Goal: Transaction & Acquisition: Purchase product/service

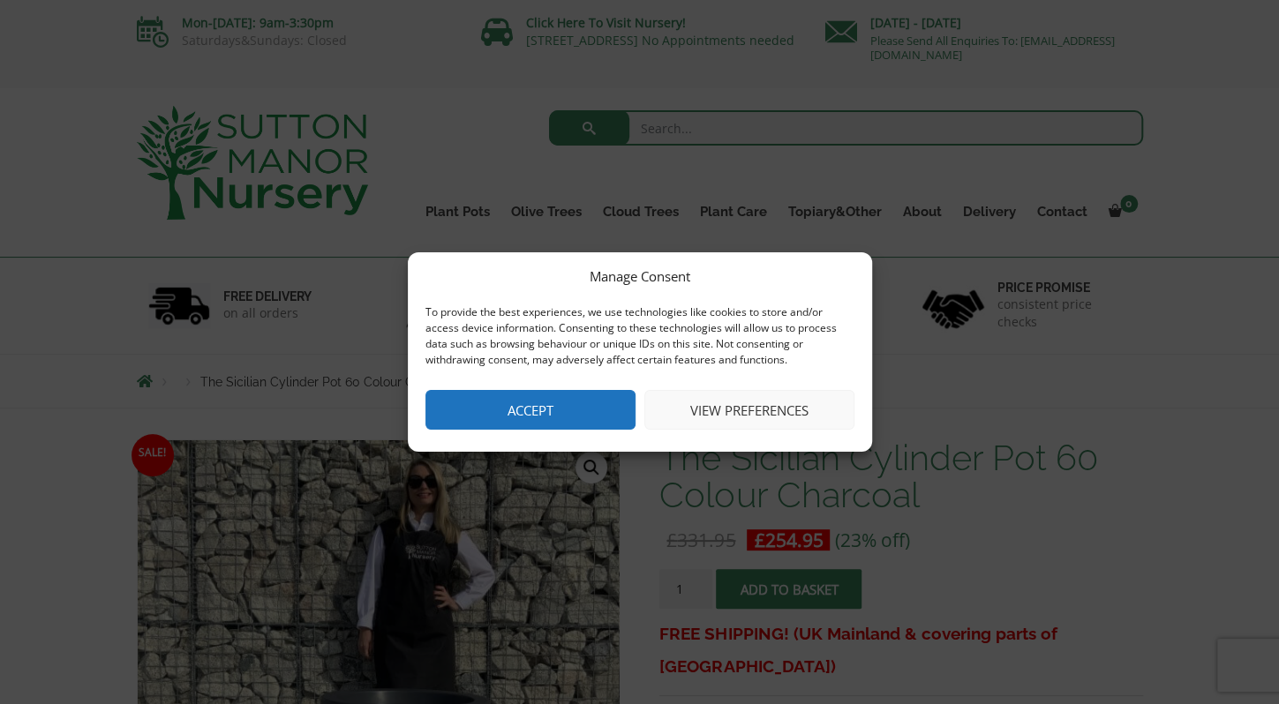
click at [536, 425] on button "Accept" at bounding box center [530, 410] width 210 height 40
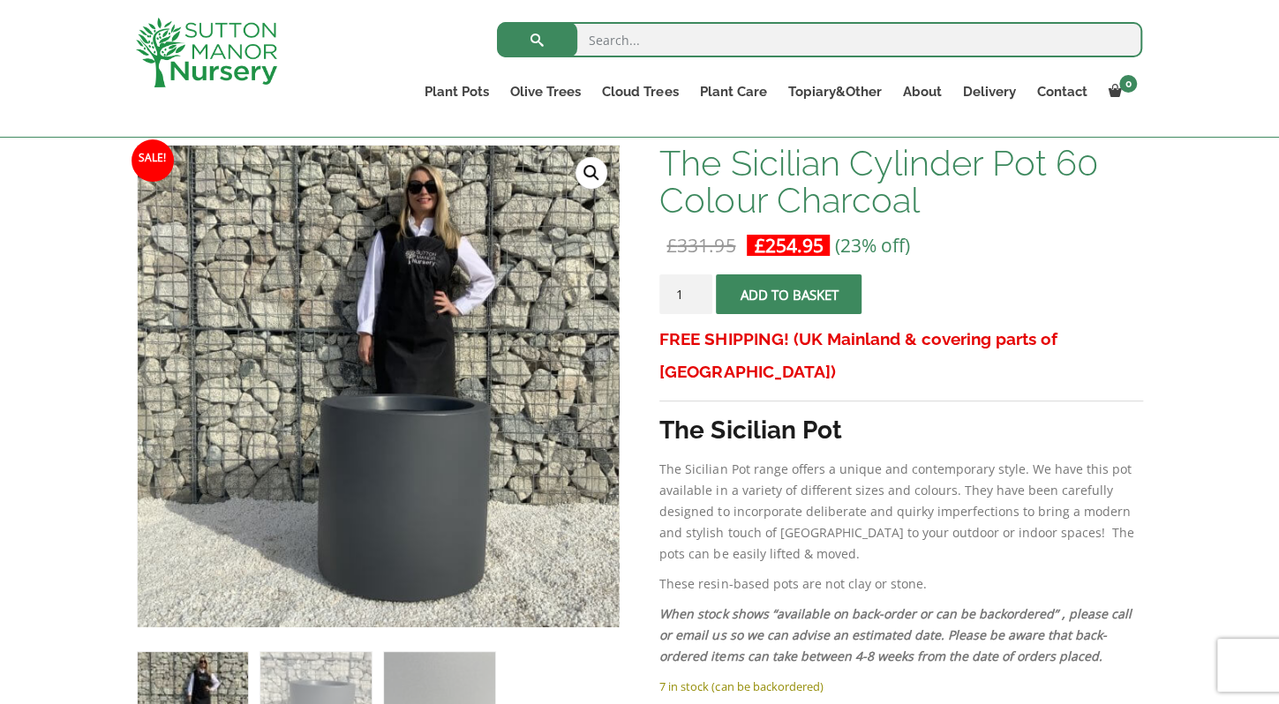
scroll to position [272, 0]
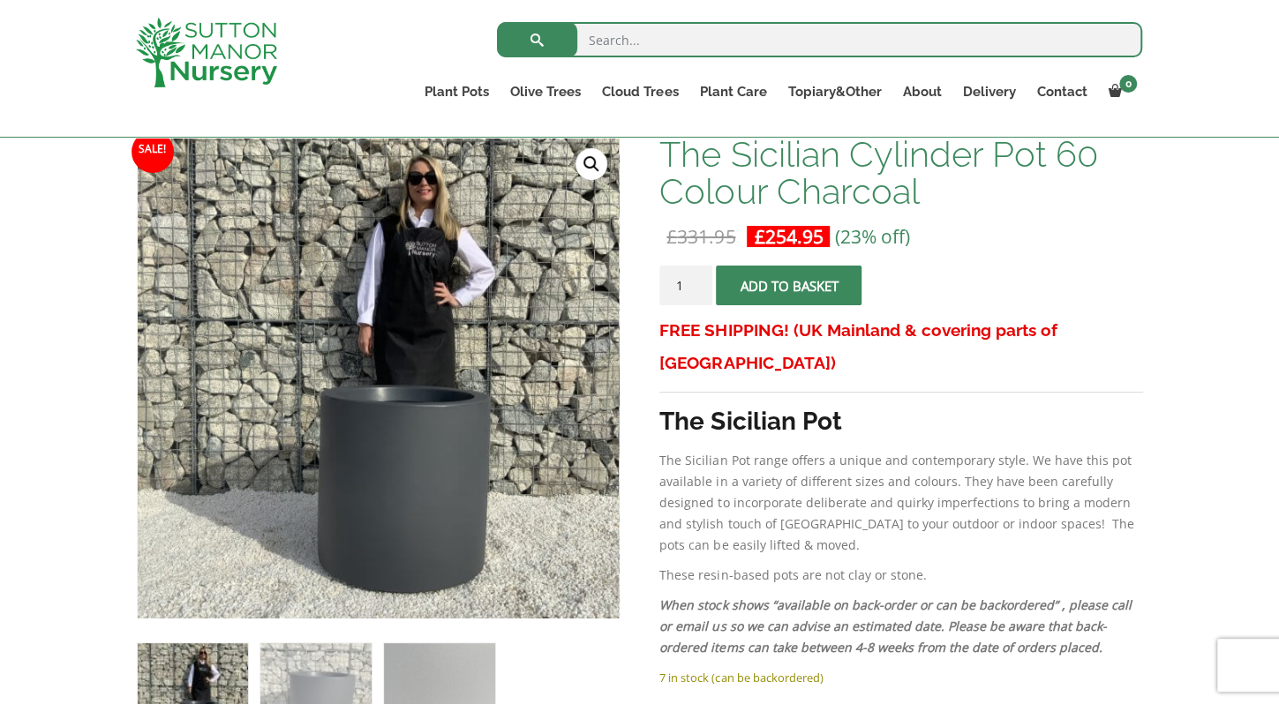
click at [807, 289] on button "Add to basket" at bounding box center [789, 286] width 146 height 40
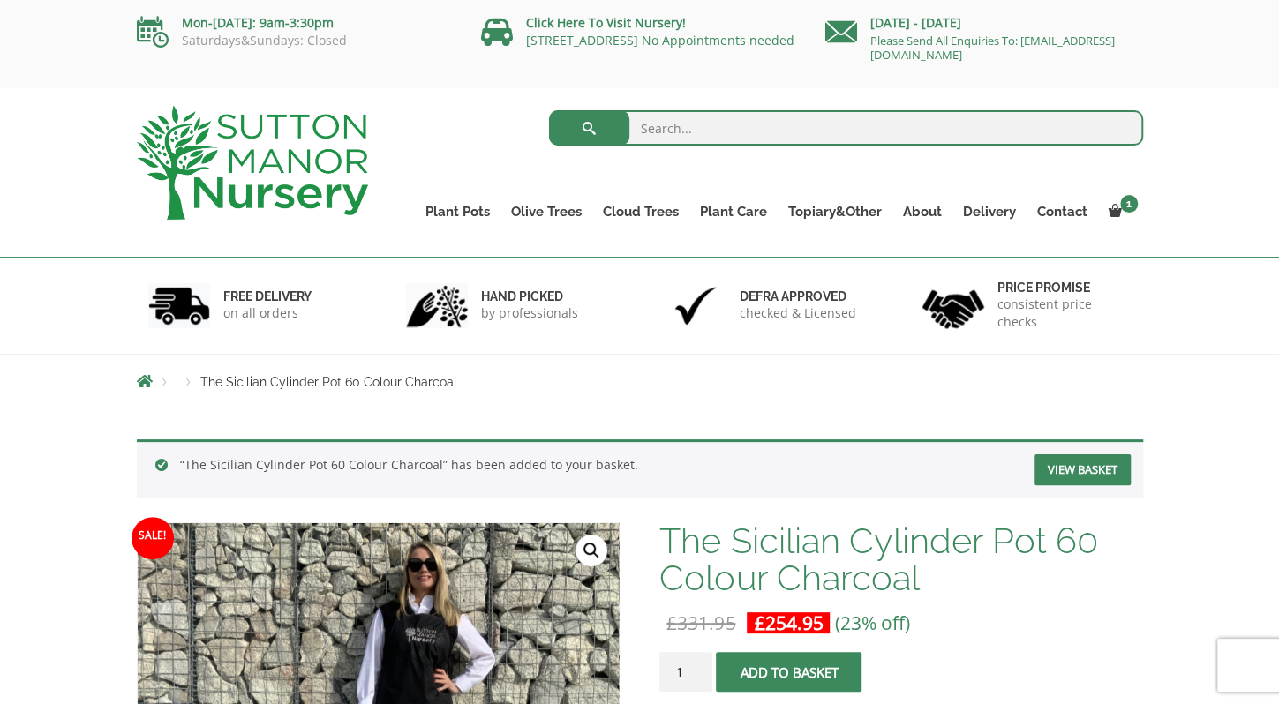
click at [1128, 202] on span "1" at bounding box center [1129, 204] width 18 height 18
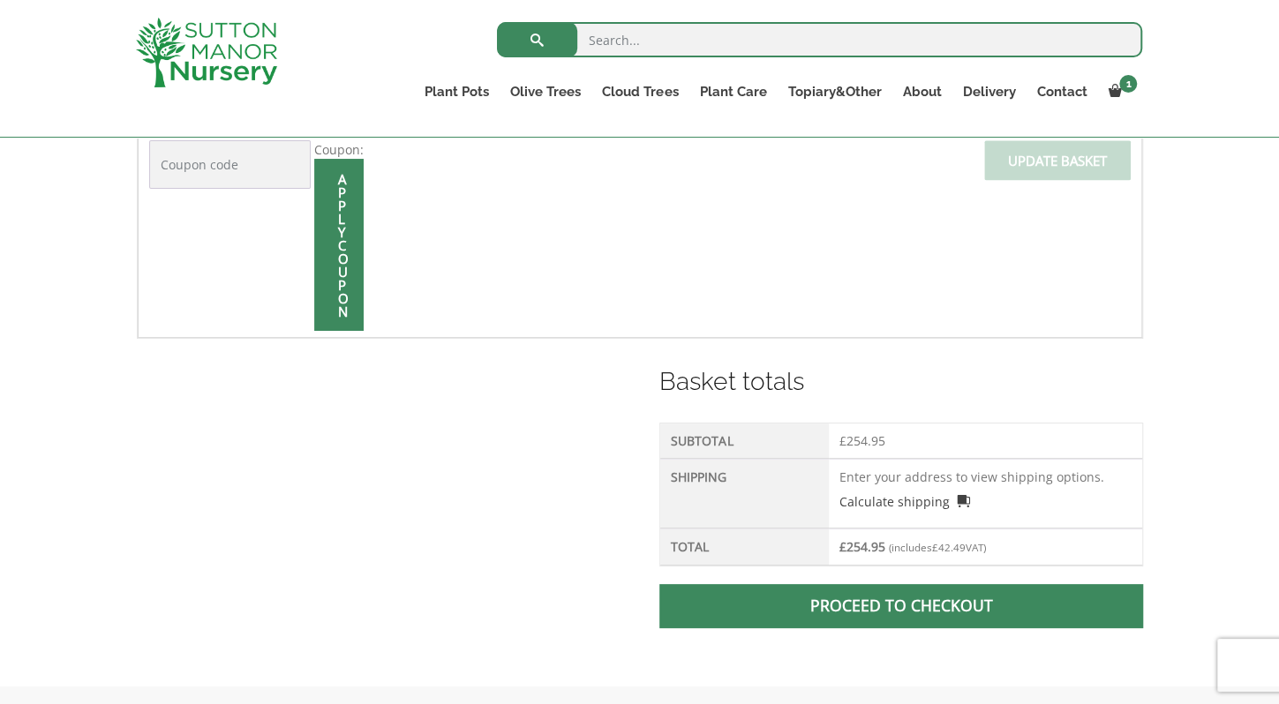
scroll to position [519, 0]
click at [891, 597] on link "Proceed to checkout" at bounding box center [900, 605] width 483 height 44
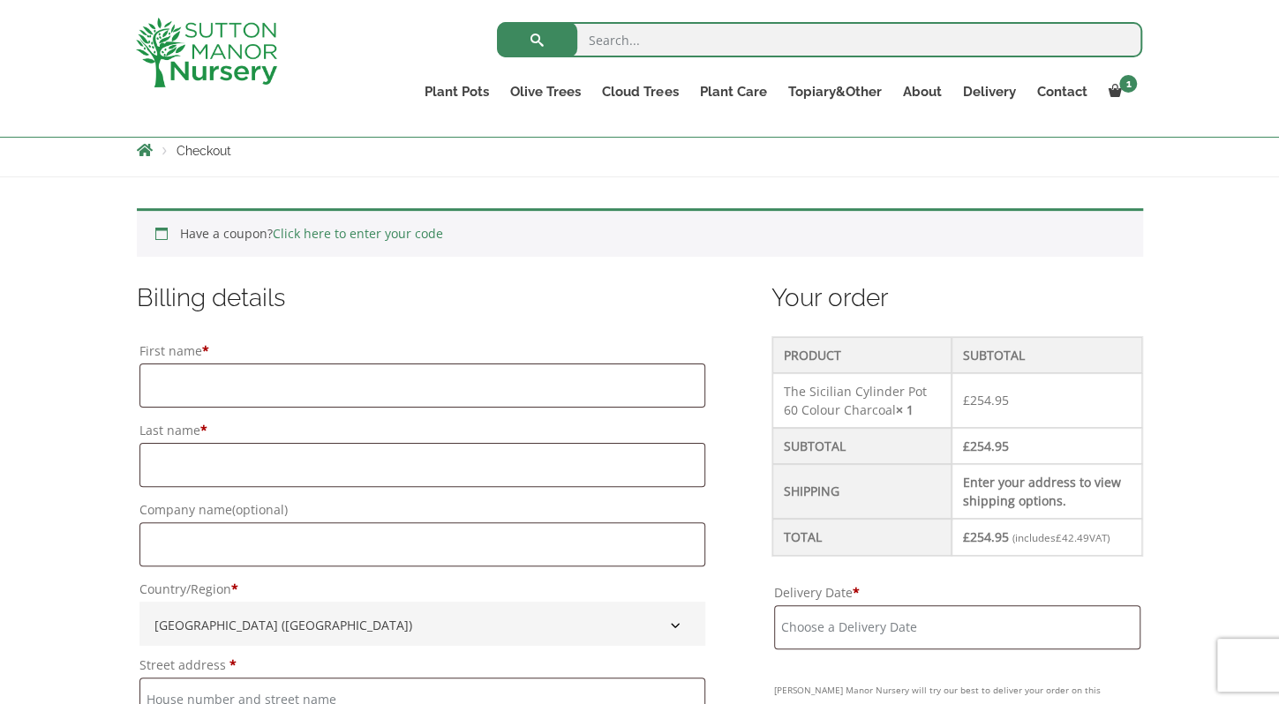
scroll to position [316, 0]
click at [220, 379] on input "First name *" at bounding box center [422, 385] width 567 height 44
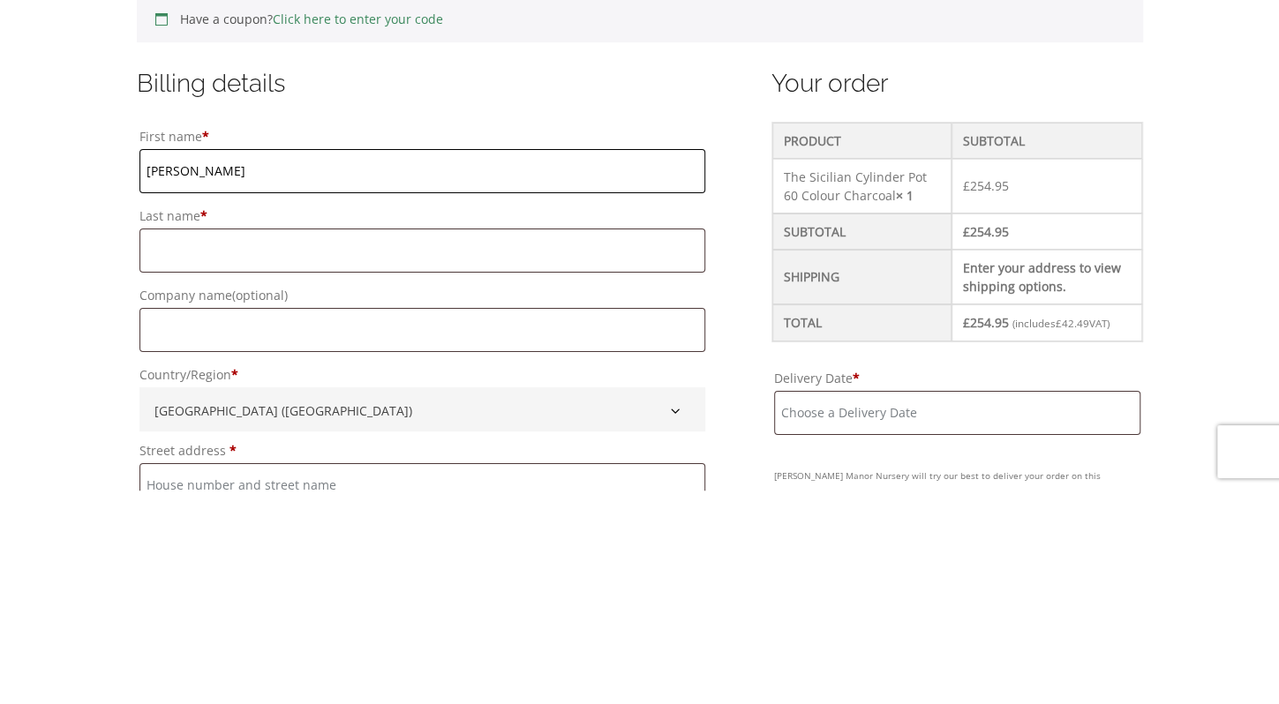
type input "Hannah"
click at [191, 459] on input "Last name *" at bounding box center [422, 464] width 567 height 44
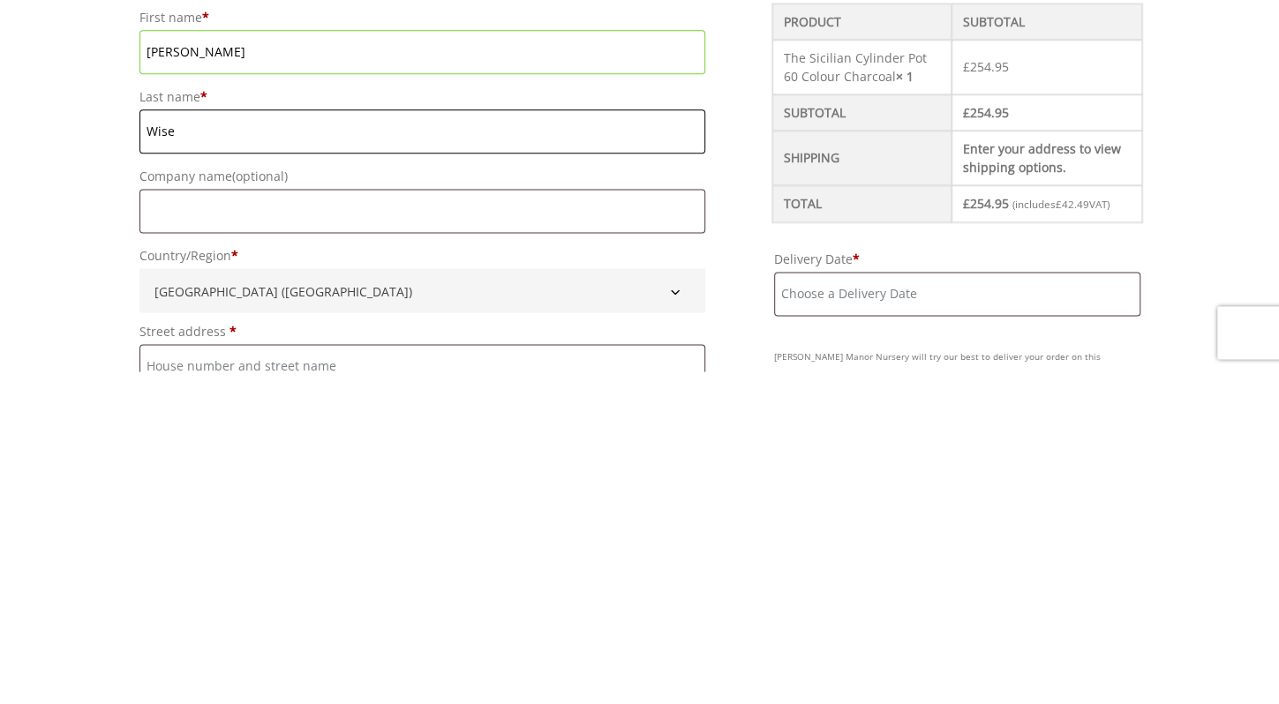
scroll to position [324, 0]
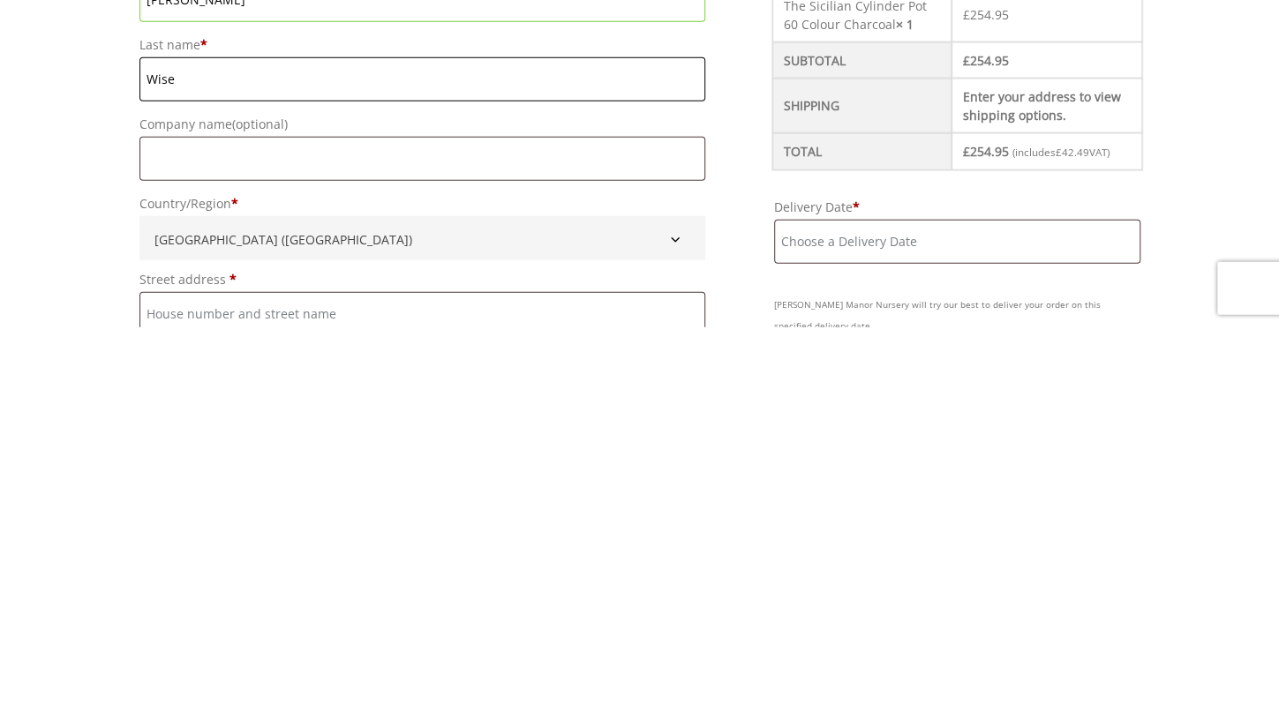
type input "Wise"
click at [274, 694] on input "Street address *" at bounding box center [422, 691] width 567 height 44
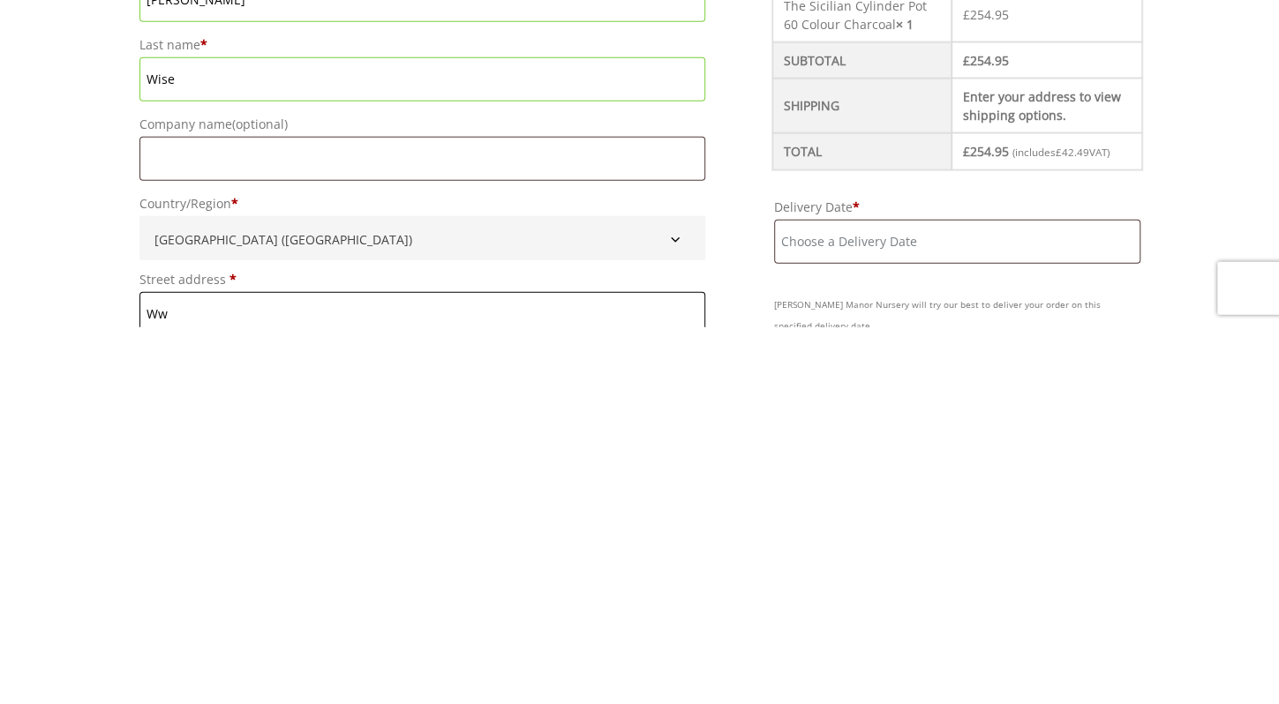
type input "W"
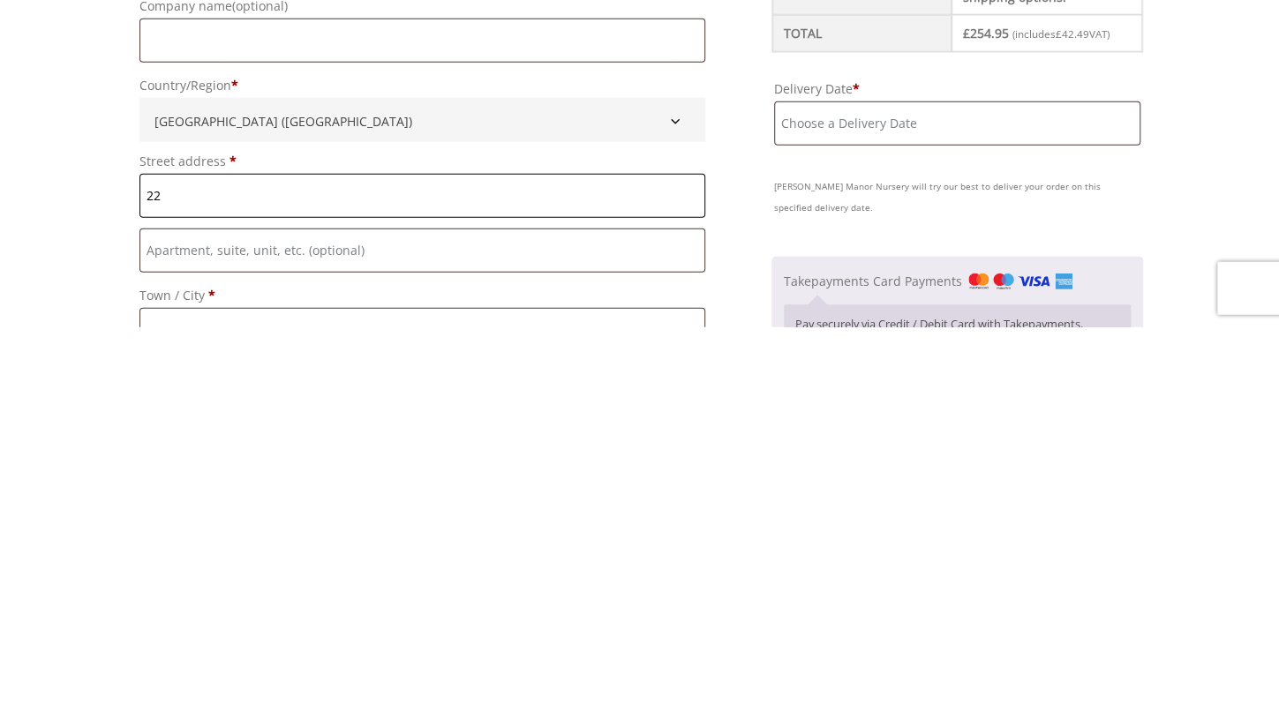
scroll to position [450, 0]
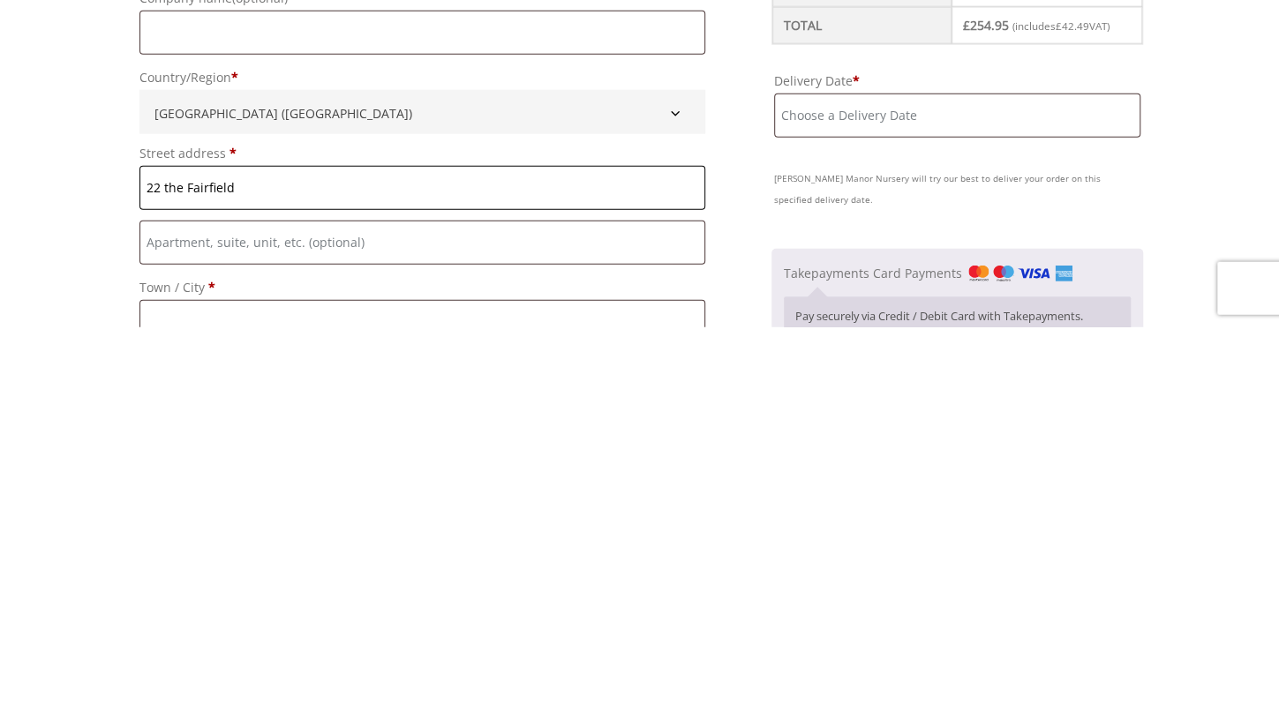
type input "22 The Fairfield"
type input "FARNHAM"
type input "Farnham"
type input "Surrey"
type input "GU9 8AJ"
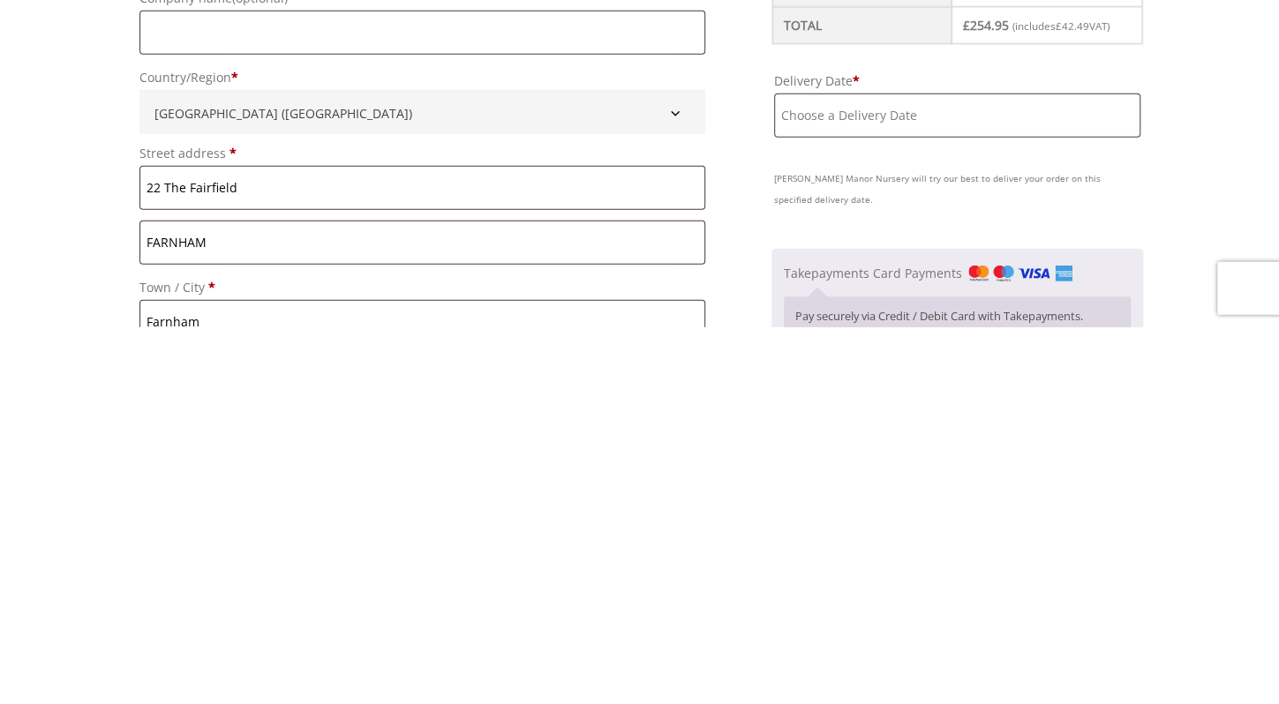
type input "07850070307"
type input "[EMAIL_ADDRESS][DOMAIN_NAME]"
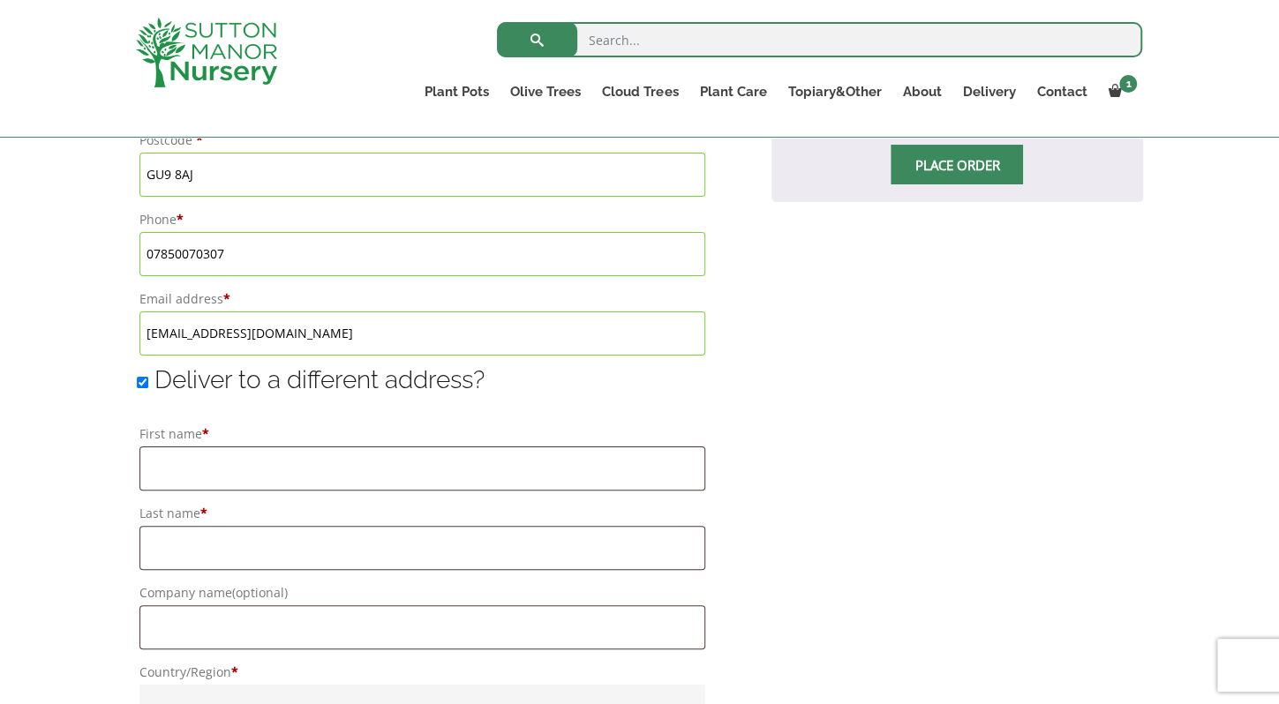
scroll to position [1212, 0]
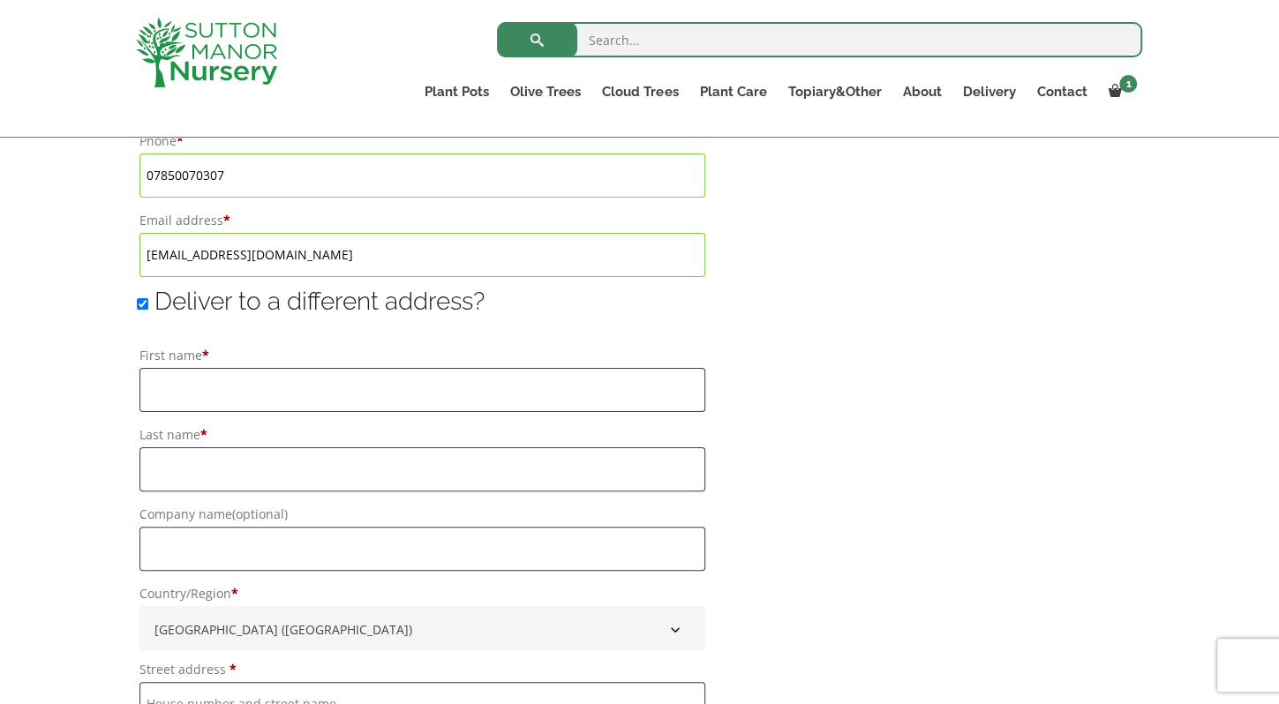
click at [146, 304] on input "Deliver to a different address?" at bounding box center [142, 303] width 11 height 11
checkbox input "false"
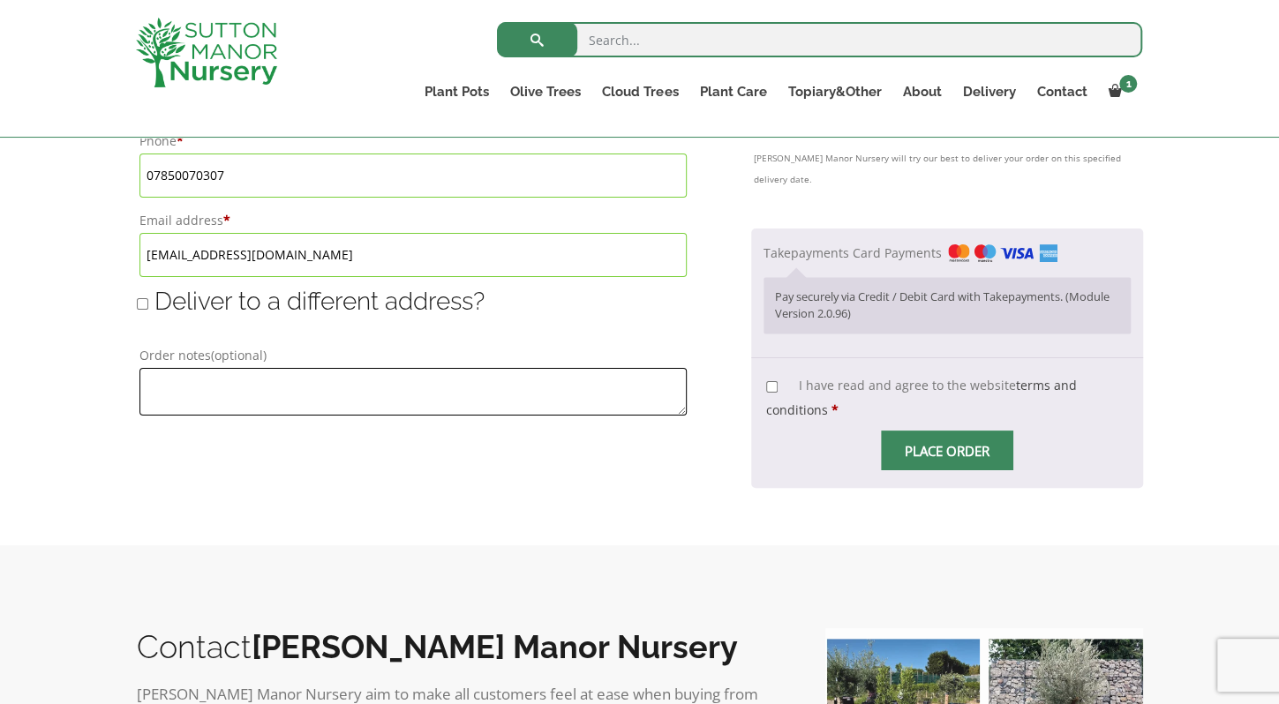
click at [194, 386] on textarea "Order notes (optional)" at bounding box center [412, 392] width 547 height 48
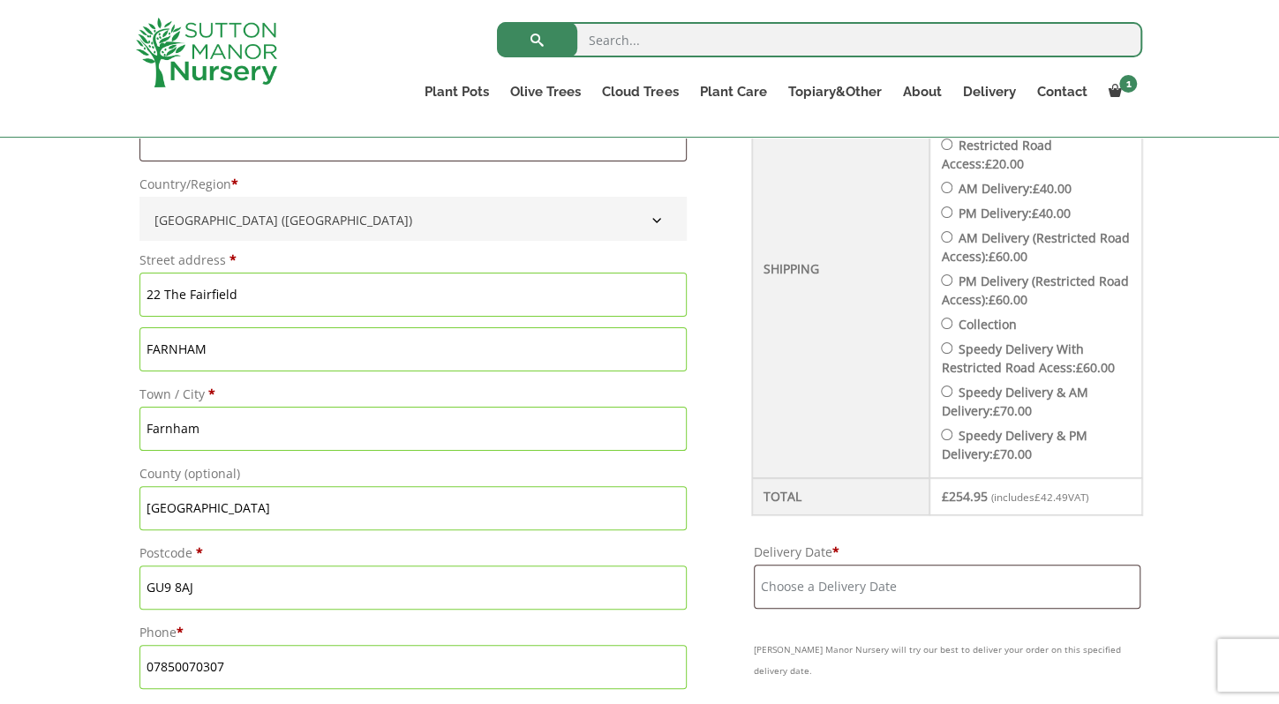
click at [572, 530] on input "Surrey" at bounding box center [412, 508] width 547 height 44
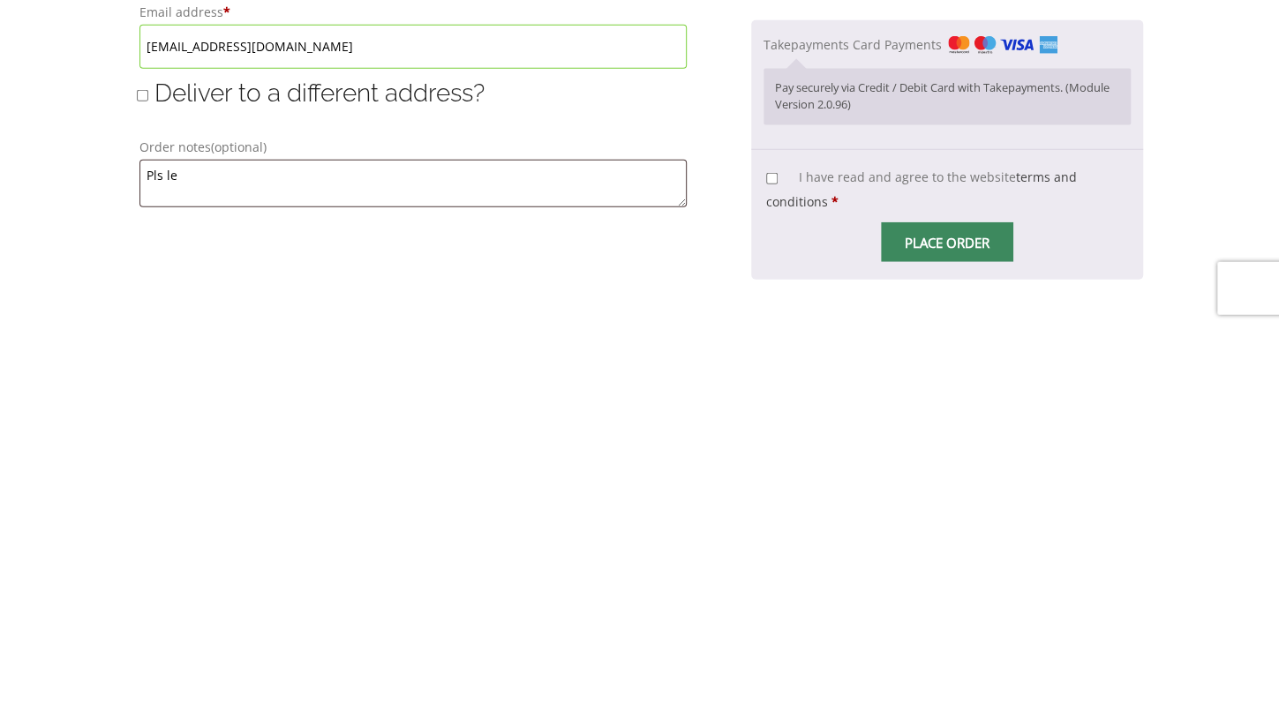
scroll to position [1044, 0]
click at [214, 556] on textarea "Pls le" at bounding box center [412, 560] width 547 height 48
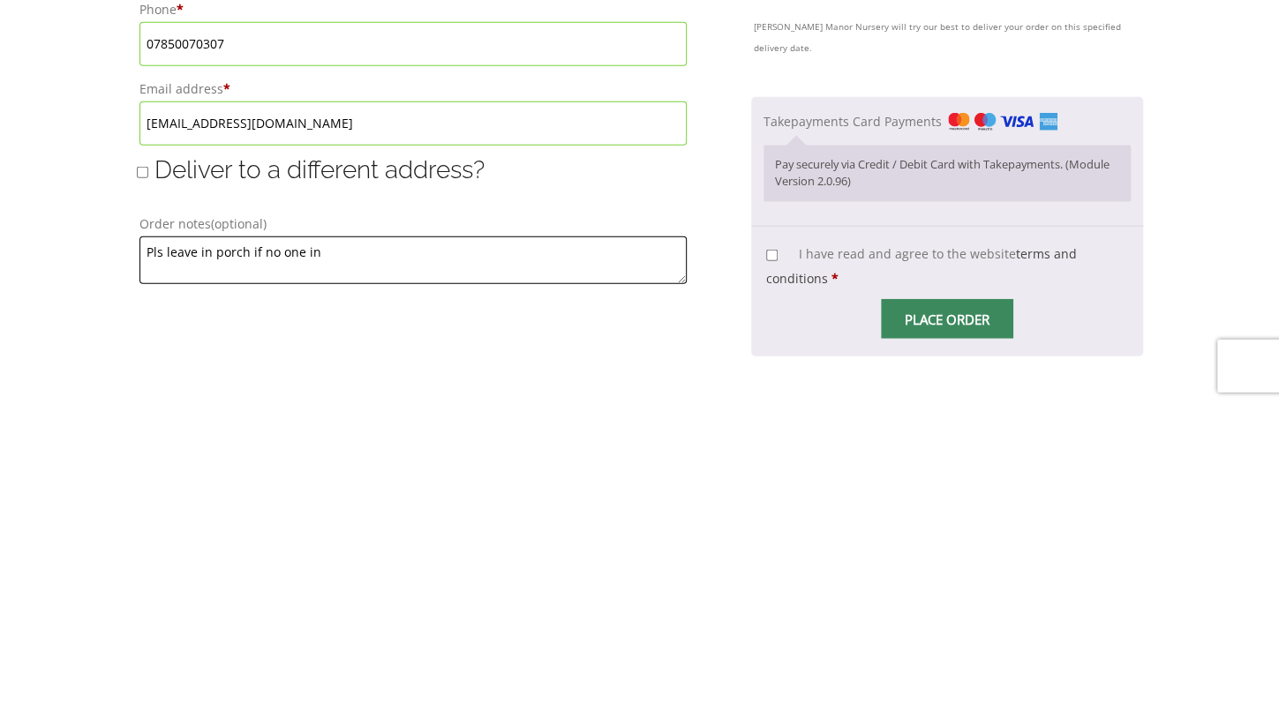
type textarea "Pls leave in porch if no one in"
click at [769, 549] on input "I have read and agree to the website terms and conditions *" at bounding box center [771, 554] width 11 height 11
checkbox input "true"
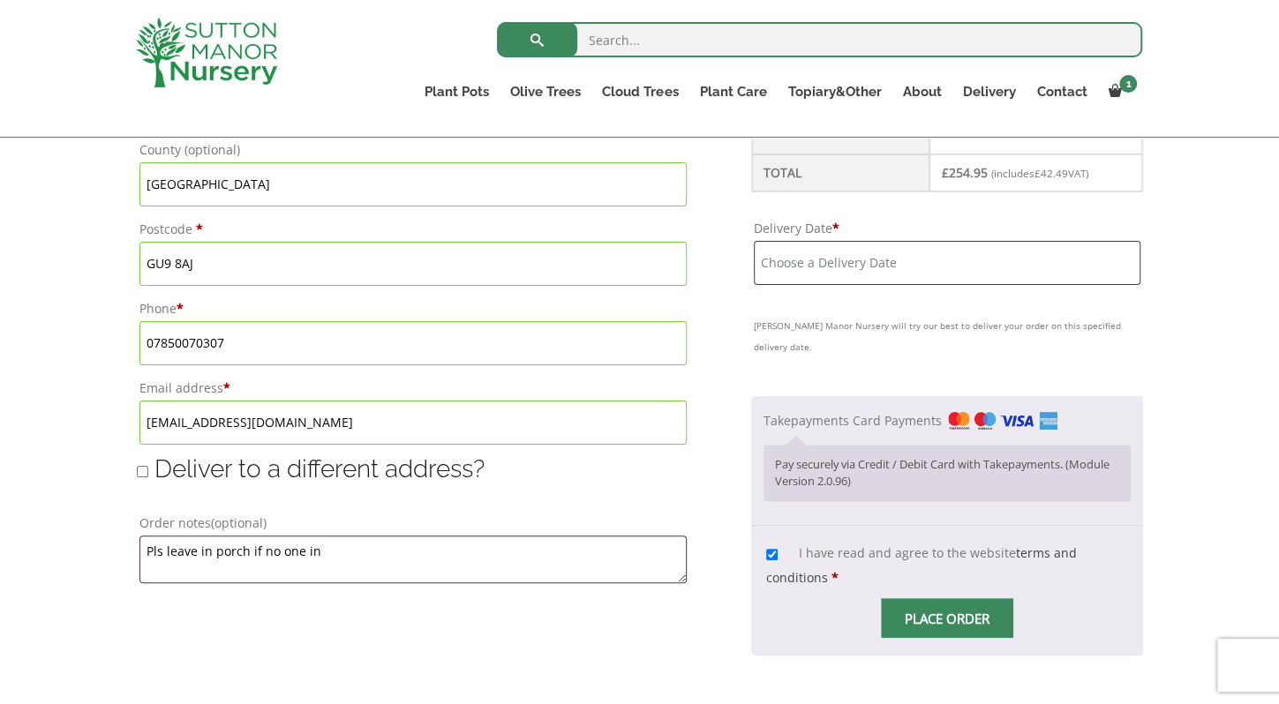
click at [865, 249] on input "Delivery Date *" at bounding box center [947, 263] width 386 height 44
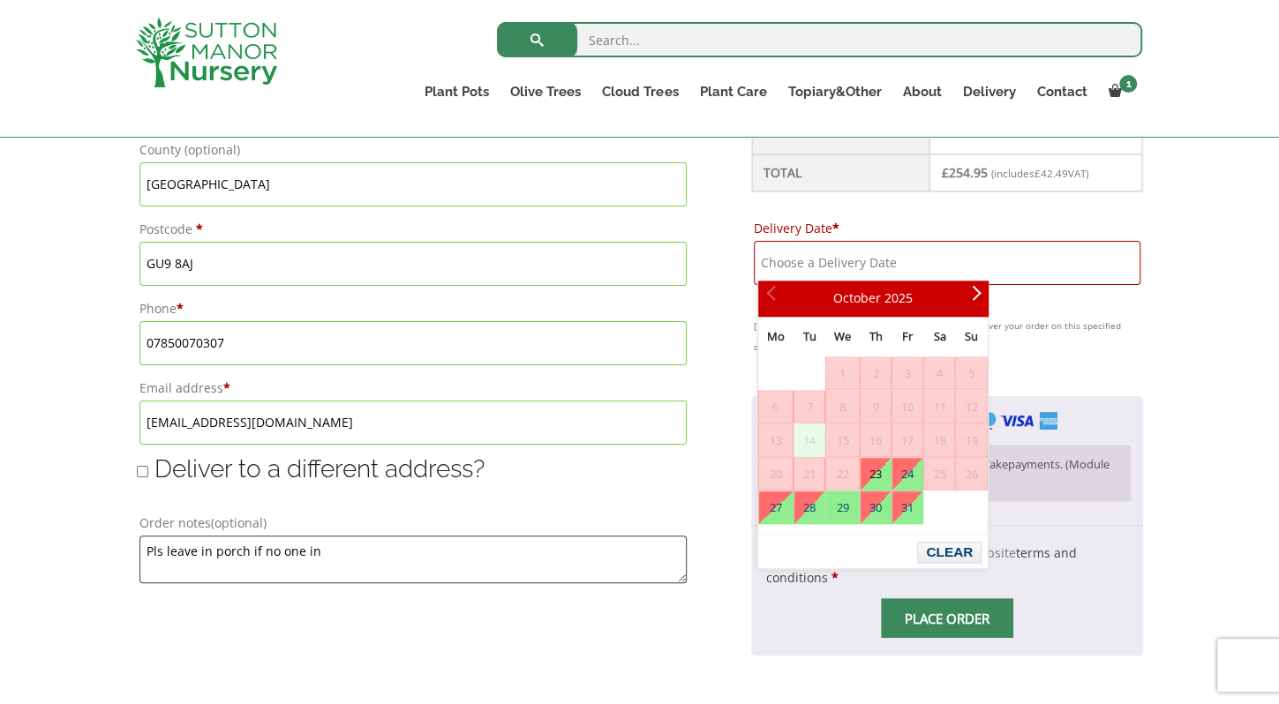
click at [769, 506] on link "27" at bounding box center [776, 507] width 34 height 32
type input "[DATE]"
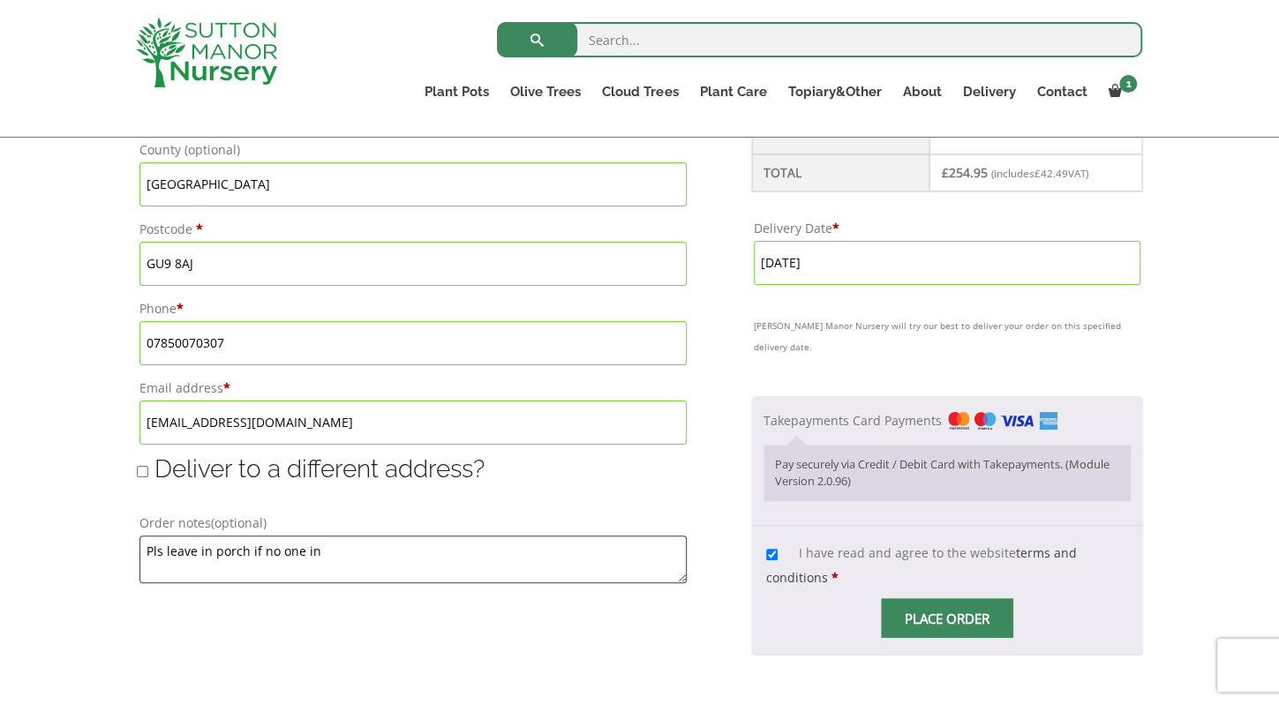
click at [932, 598] on input "Place order" at bounding box center [947, 618] width 132 height 40
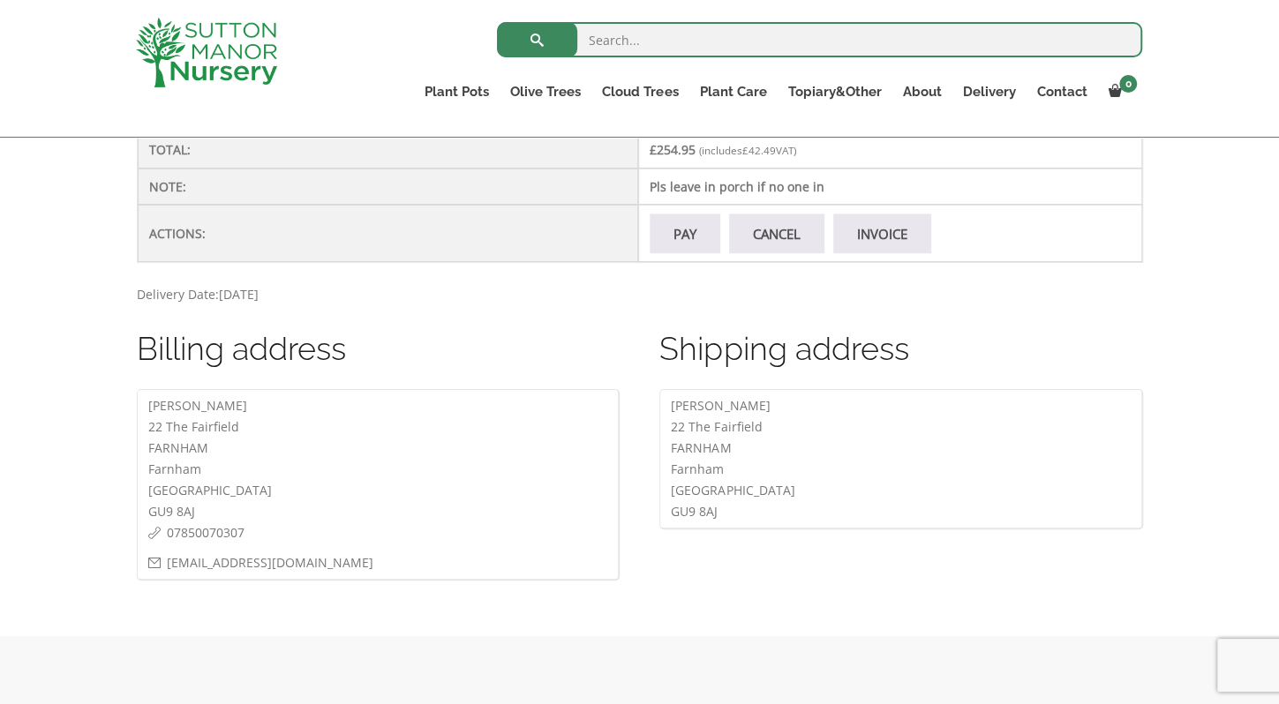
scroll to position [747, 0]
click at [680, 242] on link "Pay" at bounding box center [684, 233] width 71 height 40
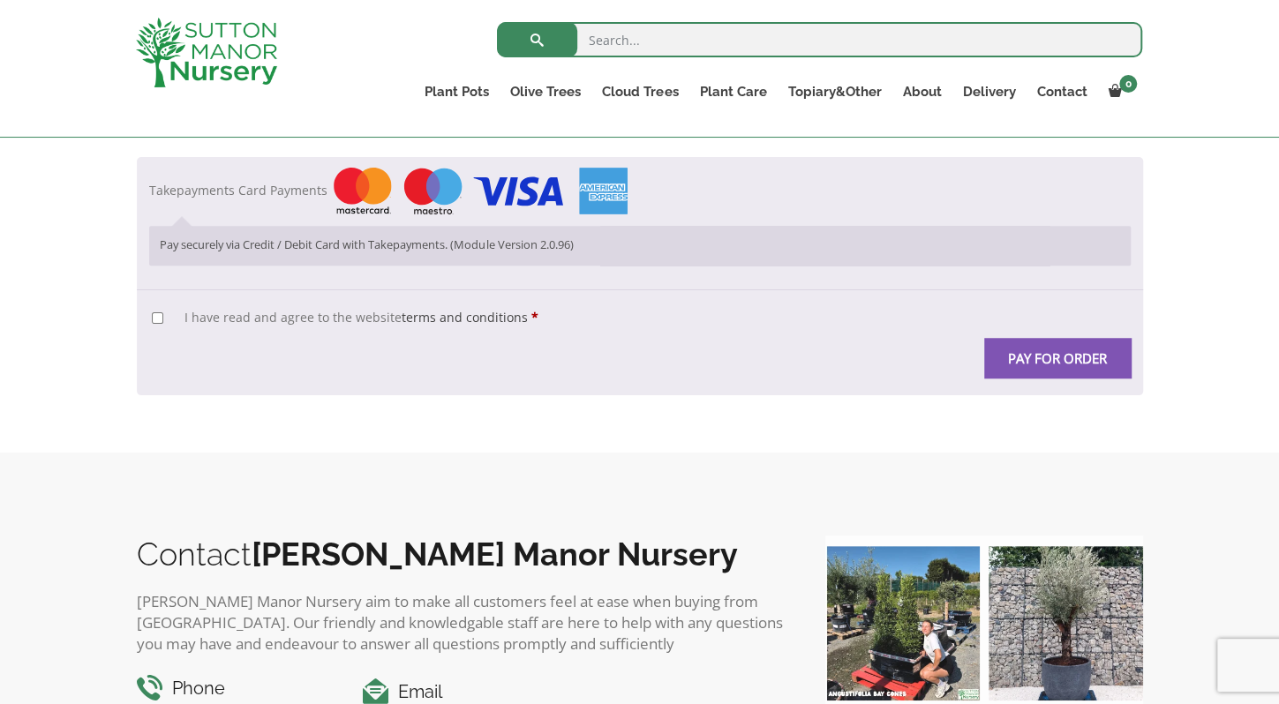
scroll to position [629, 0]
click at [141, 319] on div "TERMS AND CONDITIONS - GDPR Compliant BACKGROUND: This agreement applies as bet…" at bounding box center [640, 339] width 1006 height 100
click at [161, 311] on input "I have read and agree to the website terms and conditions *" at bounding box center [157, 316] width 11 height 11
checkbox input "true"
click at [1059, 360] on button "Pay for order" at bounding box center [1057, 357] width 146 height 40
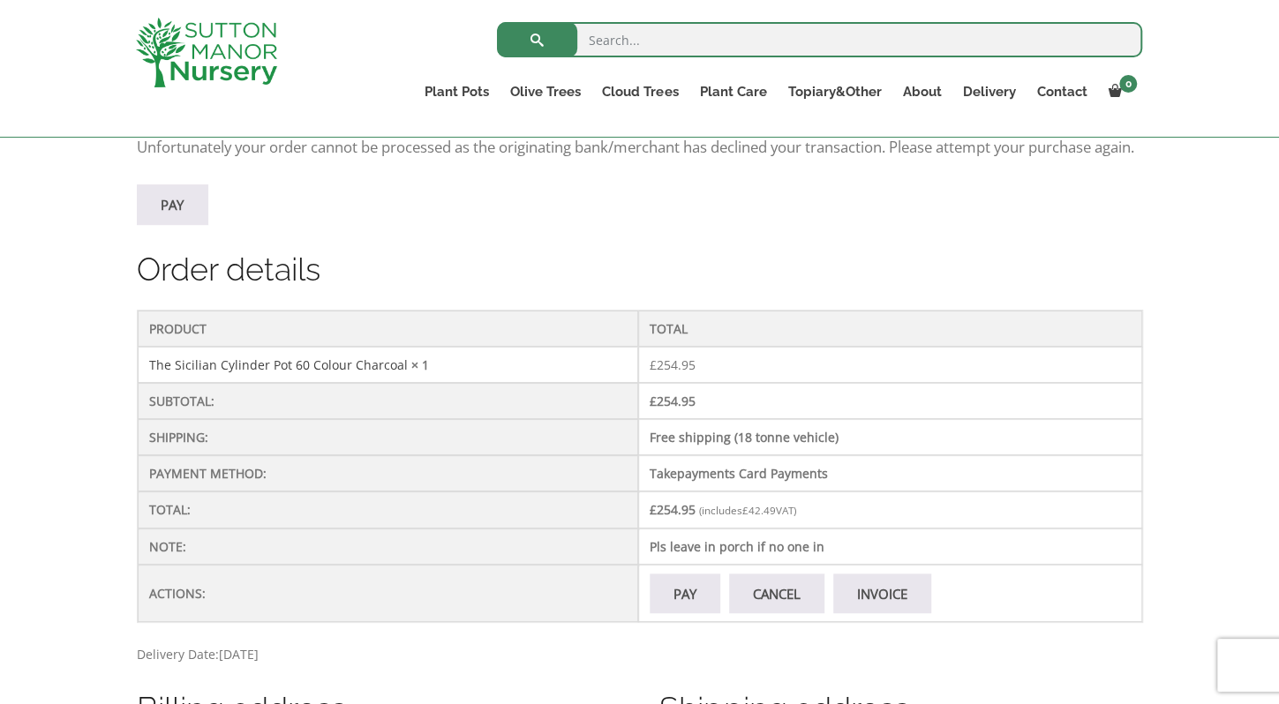
scroll to position [388, 0]
click at [680, 612] on link "Pay" at bounding box center [684, 592] width 71 height 40
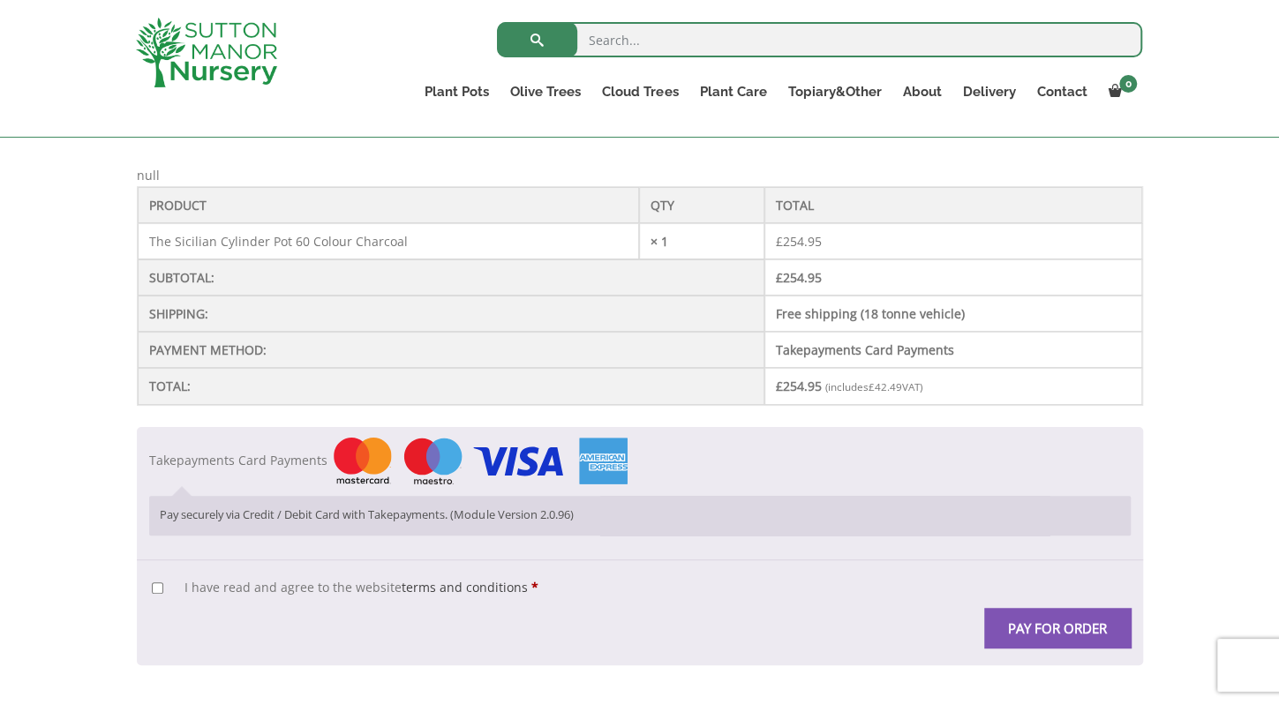
scroll to position [358, 0]
click at [162, 582] on input "I have read and agree to the website terms and conditions *" at bounding box center [157, 587] width 11 height 11
checkbox input "true"
click at [1035, 630] on button "Pay for order" at bounding box center [1057, 628] width 146 height 40
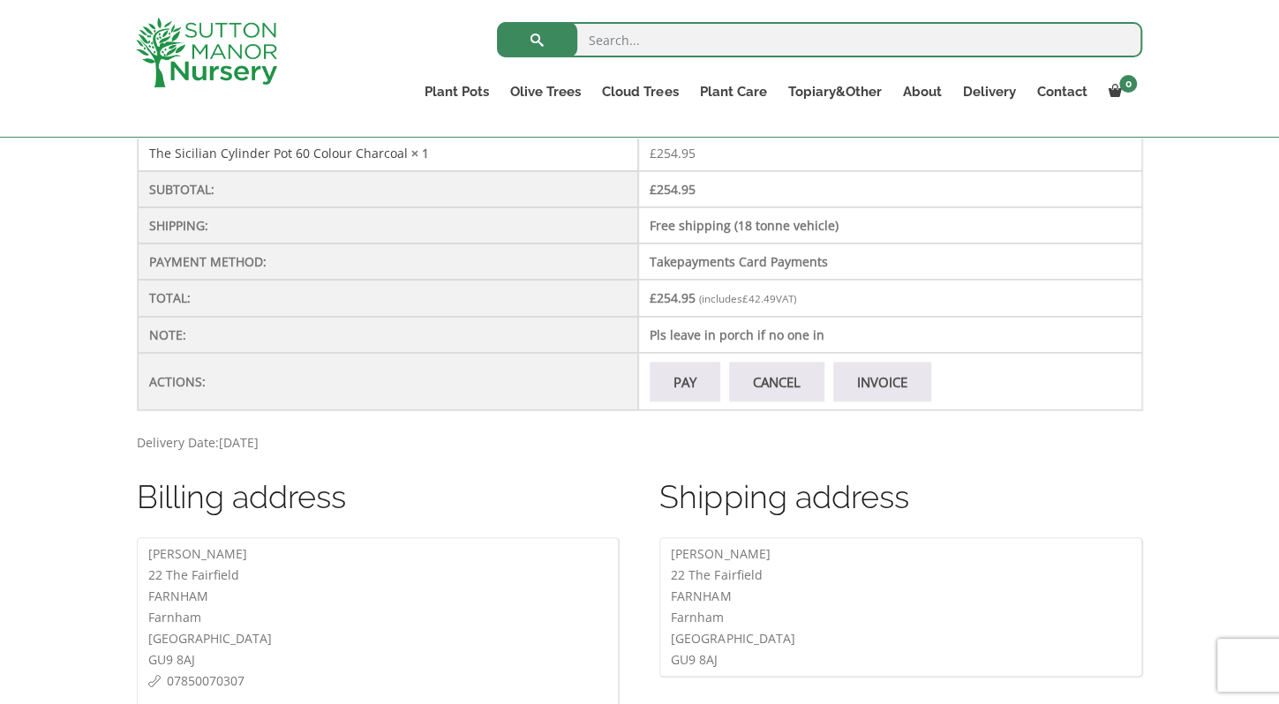
scroll to position [540, 0]
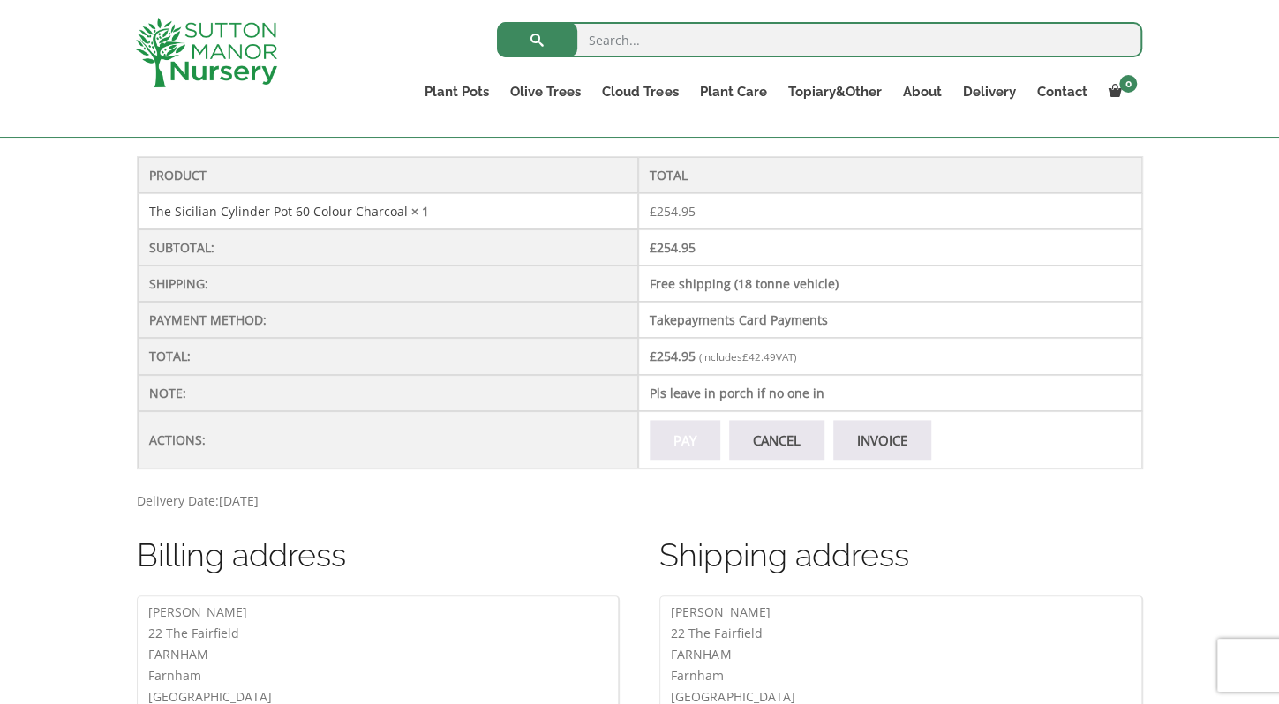
click at [671, 451] on link "Pay" at bounding box center [684, 440] width 71 height 40
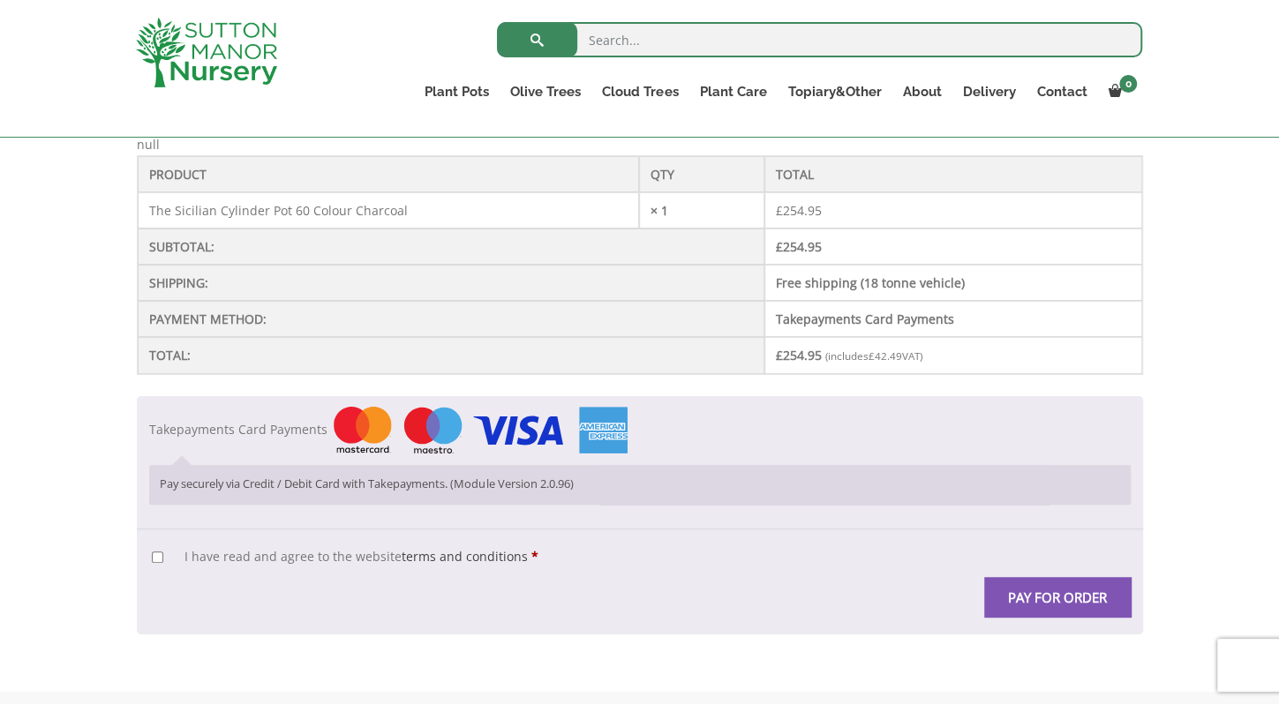
scroll to position [390, 0]
click at [1044, 603] on button "Pay for order" at bounding box center [1057, 596] width 146 height 40
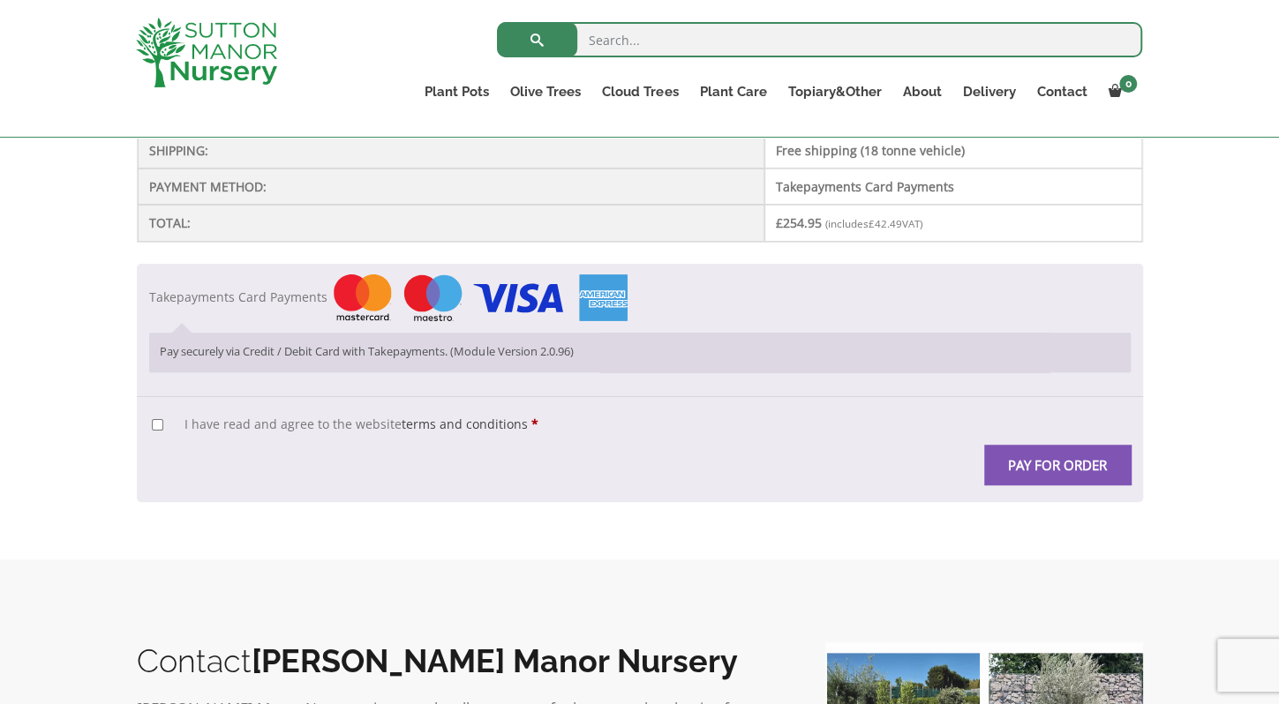
scroll to position [600, 0]
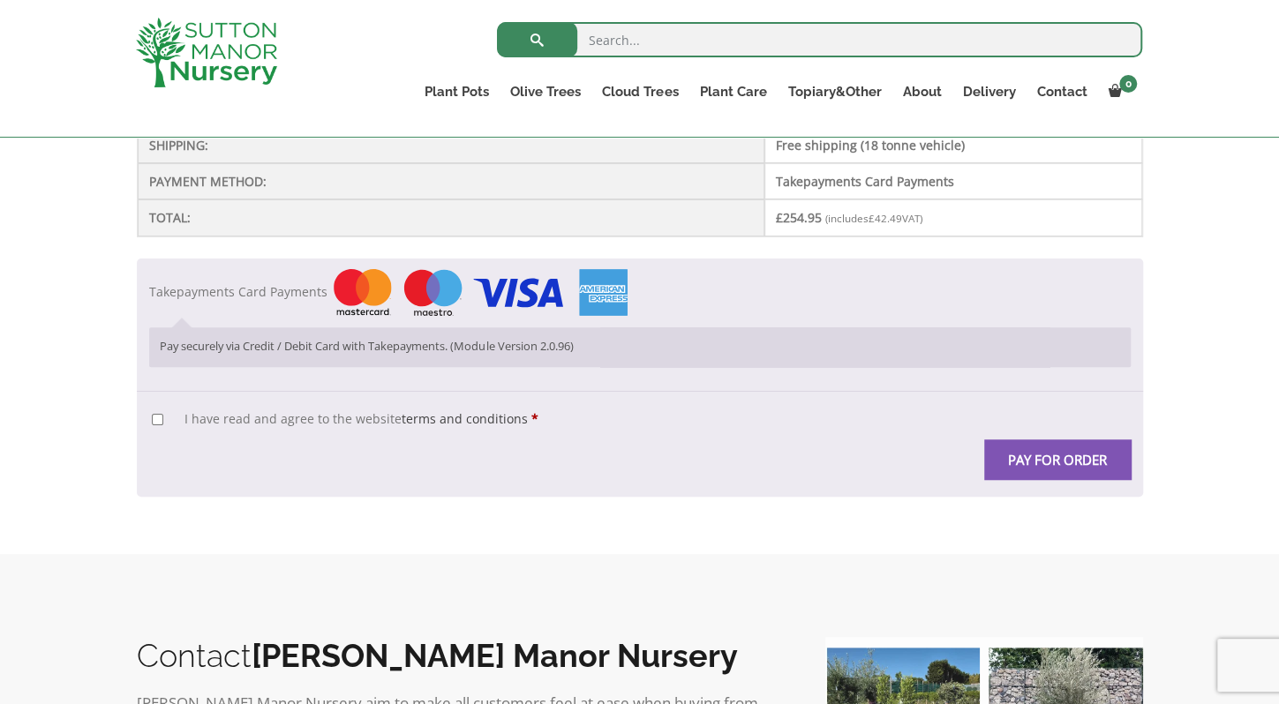
click at [152, 416] on input "I have read and agree to the website terms and conditions *" at bounding box center [157, 419] width 11 height 11
checkbox input "true"
click at [1052, 460] on button "Pay for order" at bounding box center [1057, 459] width 146 height 40
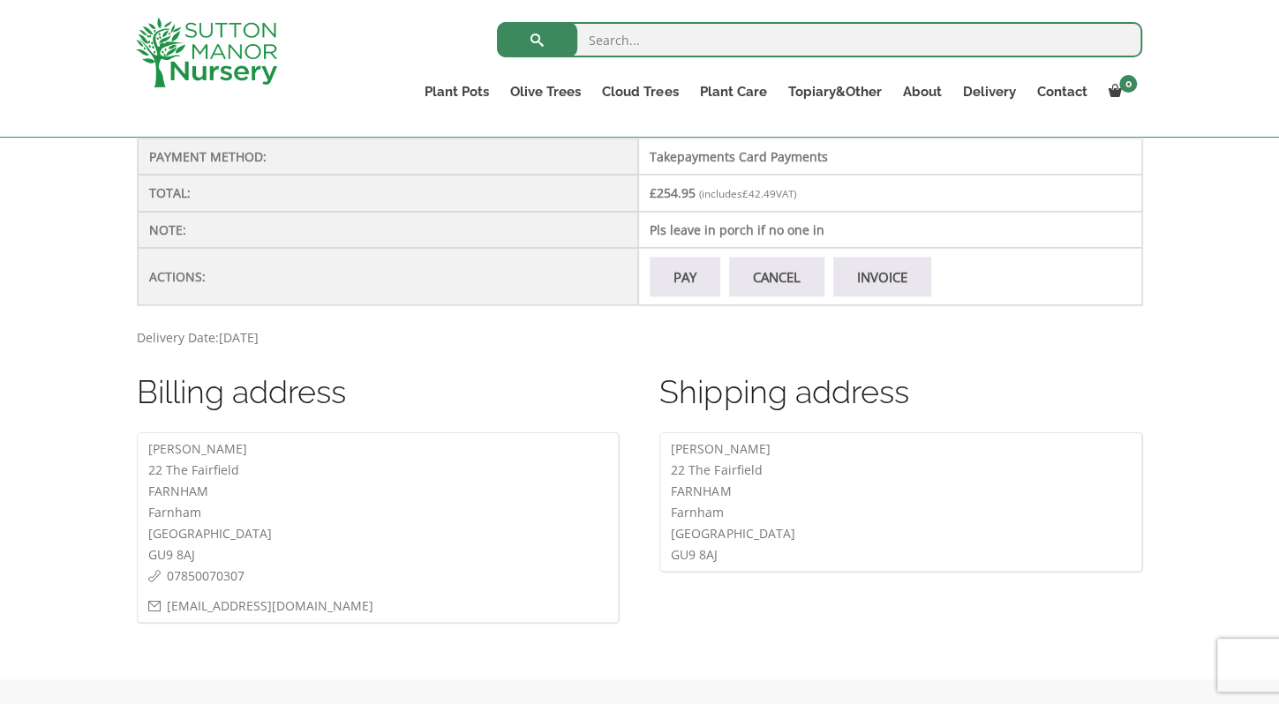
scroll to position [704, 0]
click at [660, 296] on link "Pay" at bounding box center [684, 276] width 71 height 40
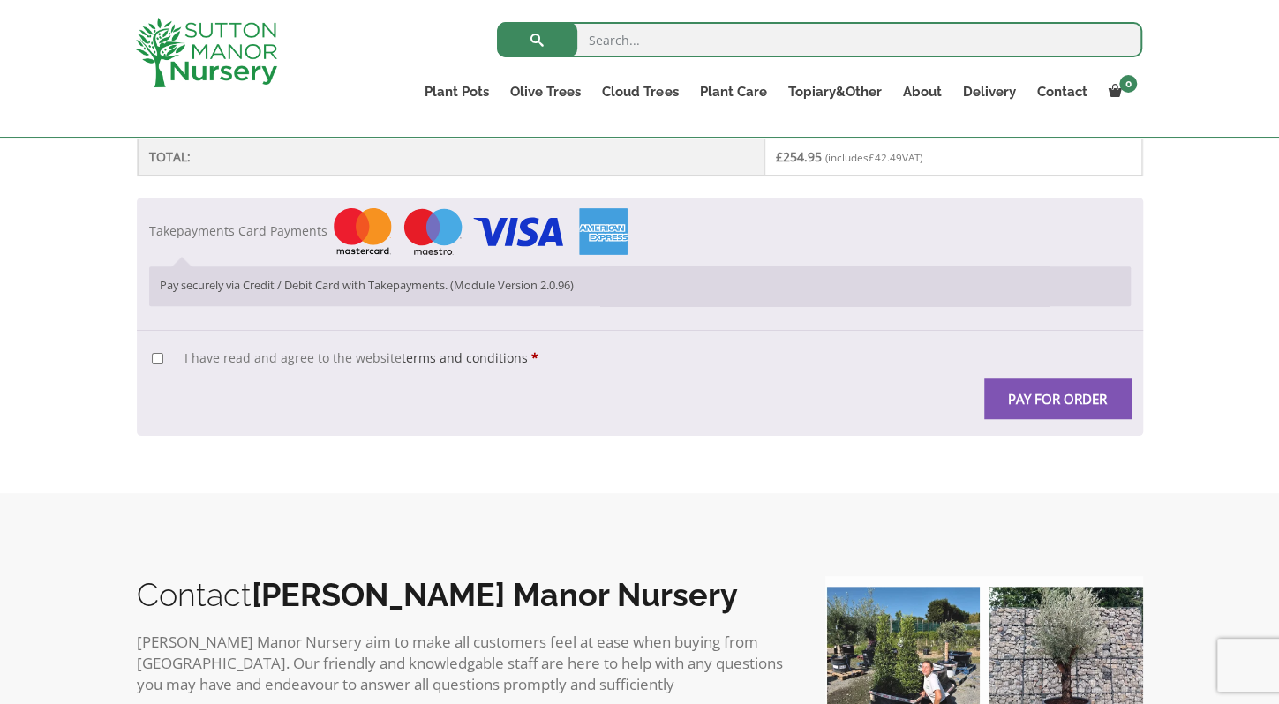
scroll to position [509, 0]
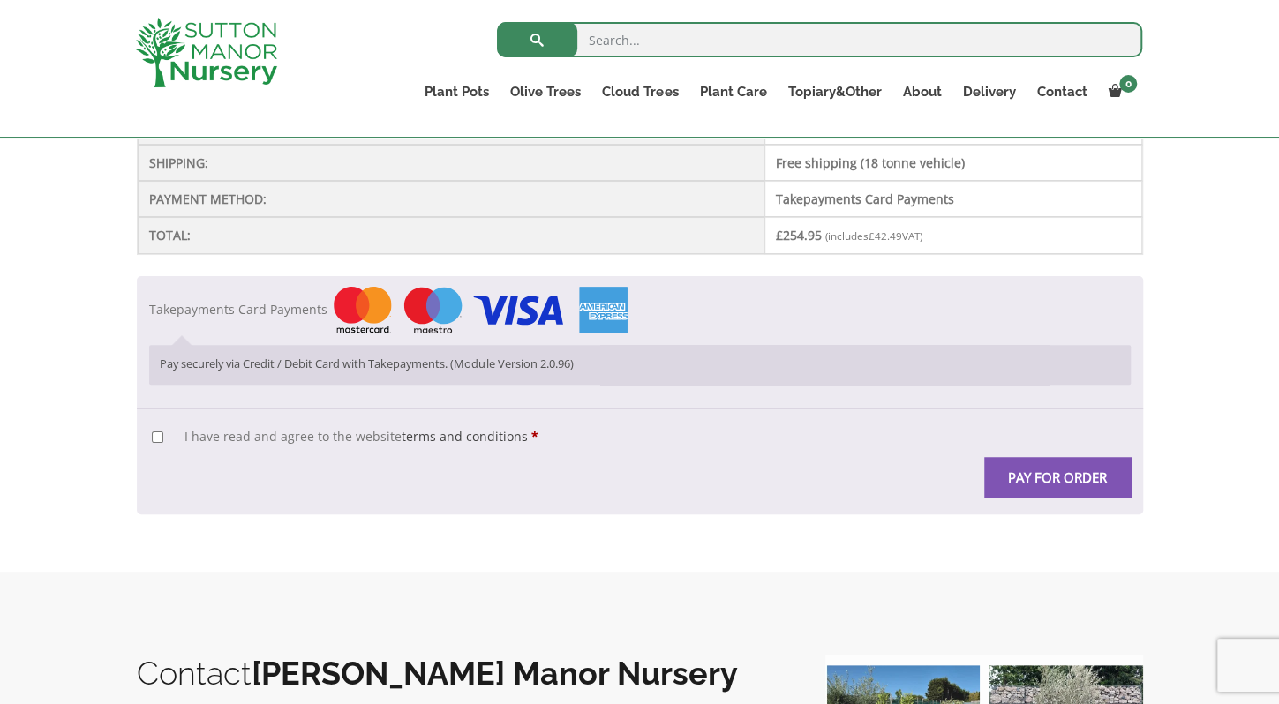
click at [154, 431] on input "I have read and agree to the website terms and conditions *" at bounding box center [157, 436] width 11 height 11
checkbox input "true"
click at [1052, 463] on button "Pay for order" at bounding box center [1057, 477] width 146 height 40
